Goal: Find contact information: Find contact information

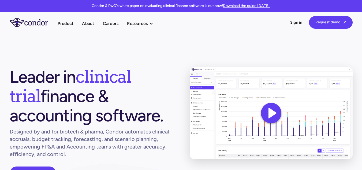
scroll to position [2012, 0]
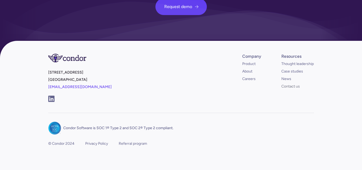
click at [292, 84] on link "Contact us" at bounding box center [290, 86] width 18 height 5
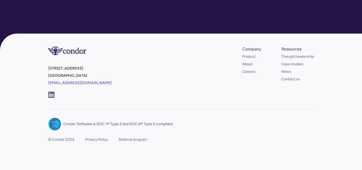
scroll to position [264, 0]
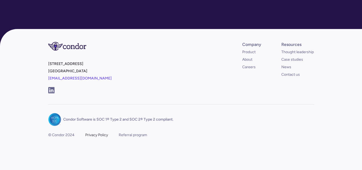
click at [95, 135] on div "Privacy Policy" at bounding box center [96, 134] width 23 height 5
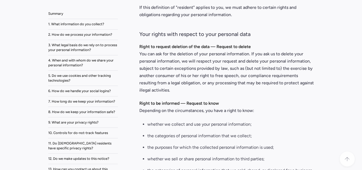
scroll to position [3823, 0]
